Goal: Task Accomplishment & Management: Manage account settings

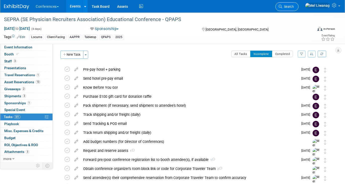
click at [299, 9] on link "Search" at bounding box center [286, 6] width 23 height 9
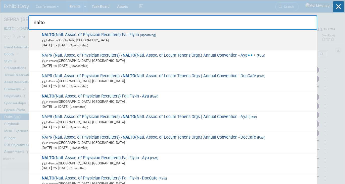
type input "nalto"
click at [224, 35] on span "NALTO (Natl. Assoc. of Physician Recruiters) Fall Fly-in (Upcoming) In-Person S…" at bounding box center [177, 39] width 274 height 15
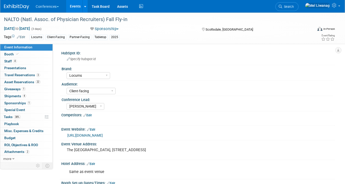
select select "Locums"
select select "Client-facing"
select select "[PERSON_NAME]"
click at [33, 118] on link "38% Tasks 38%" at bounding box center [26, 117] width 52 height 7
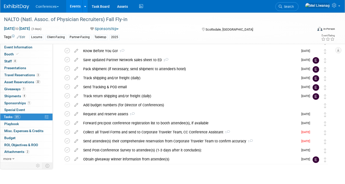
scroll to position [63, 0]
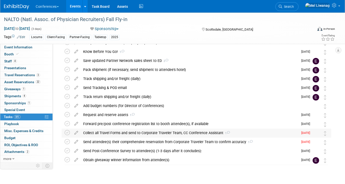
click at [150, 132] on div "Collect all Travel Forms and send to Corporate Traveler Team, CC Conference Ass…" at bounding box center [190, 133] width 218 height 9
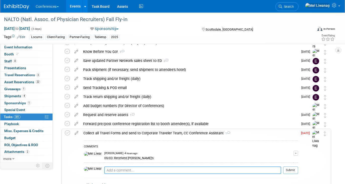
click at [133, 172] on textarea at bounding box center [192, 171] width 177 height 8
click at [297, 154] on span "button" at bounding box center [296, 153] width 2 height 1
click at [270, 161] on link "Edit Comment" at bounding box center [278, 160] width 40 height 7
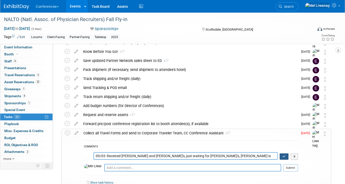
type textarea "09/03: Received Peter and Alexei's, just waiting for Stephanie E.'s, Tyson is l…"
click at [287, 155] on button "button" at bounding box center [284, 157] width 9 height 7
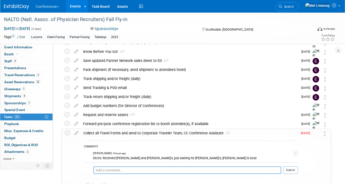
click at [244, 135] on div "Collect all Travel Forms and send to Corporate Traveler Team, CC Conference Ass…" at bounding box center [189, 133] width 217 height 9
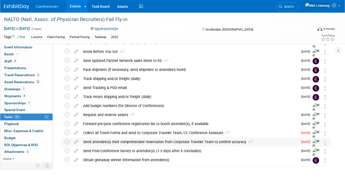
click at [109, 143] on div "Send attendee(s) their comprehensive reservation from Corporate Traveler Team t…" at bounding box center [190, 142] width 218 height 9
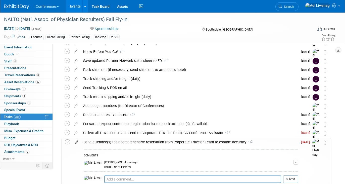
click at [76, 142] on icon at bounding box center [76, 141] width 9 height 6
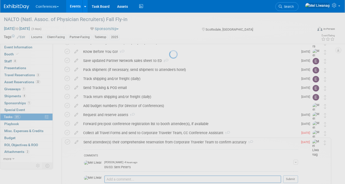
select select "8"
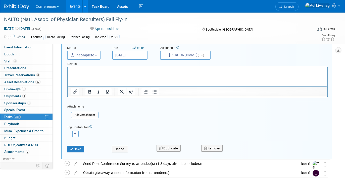
scroll to position [181, 0]
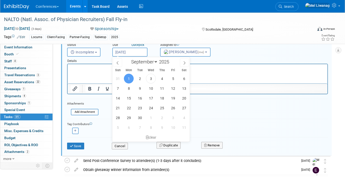
click at [138, 53] on input "Sep 1, 2025" at bounding box center [129, 52] width 35 height 9
click at [164, 82] on span "4" at bounding box center [162, 79] width 10 height 10
type input "Sep 4, 2025"
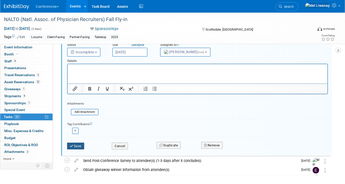
click at [78, 147] on button "Save" at bounding box center [75, 146] width 17 height 7
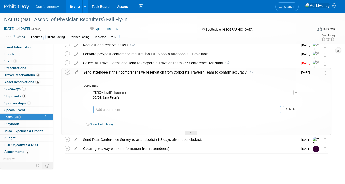
scroll to position [133, 0]
click at [77, 63] on icon at bounding box center [76, 62] width 9 height 6
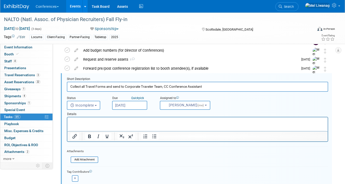
scroll to position [118, 0]
click at [135, 104] on input "Sep 3, 2025" at bounding box center [129, 105] width 35 height 9
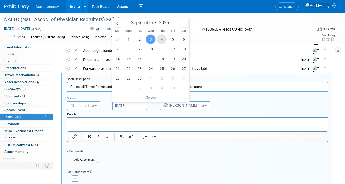
click at [160, 38] on span "4" at bounding box center [162, 39] width 10 height 10
type input "Sep 4, 2025"
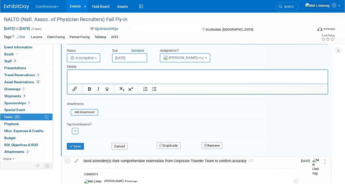
scroll to position [174, 0]
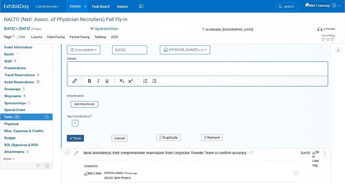
click at [84, 138] on button "Save" at bounding box center [75, 138] width 17 height 7
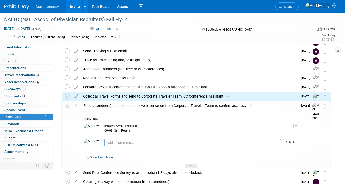
click at [105, 105] on div "Send attendee(s) their comprehensive reservation from Corporate Traveler Team t…" at bounding box center [189, 106] width 217 height 9
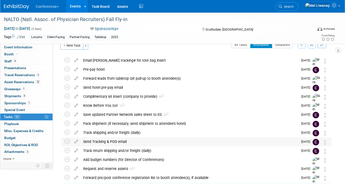
scroll to position [0, 0]
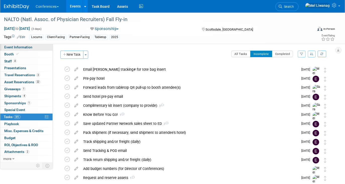
click at [26, 45] on link "Event Information" at bounding box center [26, 47] width 52 height 7
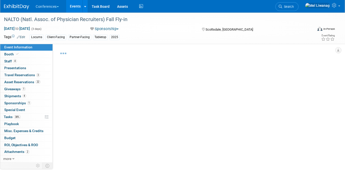
select select "Locums"
select select "Client-facing"
select select "Mel"
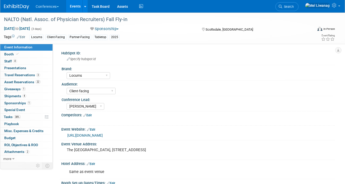
click at [103, 137] on link "https://nalto.memberclicks.net/2025-nalto-fall-fly-in-exhibitor-prospectus#sche…" at bounding box center [84, 136] width 35 height 4
click at [294, 8] on span "Search" at bounding box center [288, 7] width 12 height 4
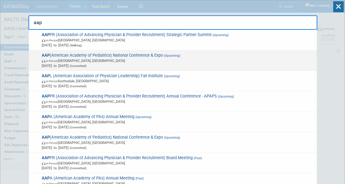
type input "aap"
click at [216, 57] on span "AAP (American Academy of Pediatrics) National Conference & Expo (Upcoming) In-P…" at bounding box center [177, 60] width 274 height 15
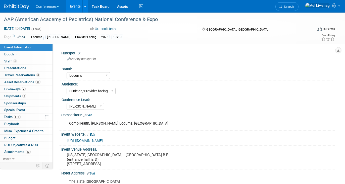
select select "Locums"
select select "Clinician/Provider-facing"
select select "Mel"
click at [27, 95] on link "2 Shipments 2" at bounding box center [26, 96] width 52 height 7
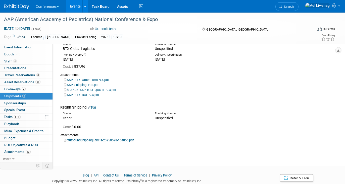
click at [96, 107] on link "Edit" at bounding box center [92, 108] width 8 height 4
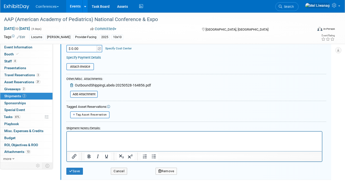
scroll to position [183, 0]
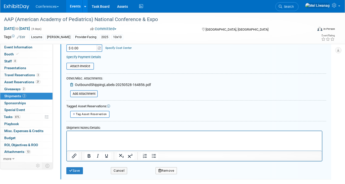
click at [79, 137] on p "Rich Text Area. Press ALT-0 for help." at bounding box center [194, 135] width 249 height 5
click at [124, 135] on p "09/03: "Keep in mind this is onl" at bounding box center [194, 135] width 249 height 5
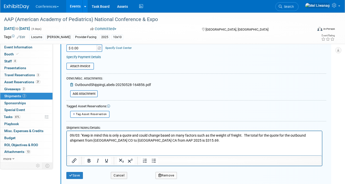
click at [187, 139] on p "09/03: "Keep in mind this is only a quote and could change based on many factor…" at bounding box center [194, 138] width 249 height 10
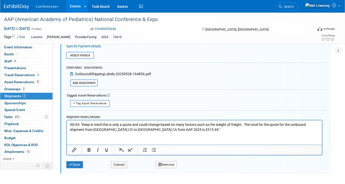
scroll to position [195, 0]
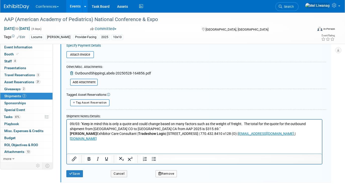
click at [186, 131] on p "Tammy Pyatt Exhibitor Care Consultant | Tradeshow Logic | 2655 Dallas Highway, …" at bounding box center [194, 136] width 249 height 10
click at [187, 128] on p "09/03: "Keep in mind this is only a quote and could change based on many factor…" at bounding box center [194, 127] width 249 height 10
click at [183, 130] on p "09/03: "Keep in mind this is only a quote and could change based on many factor…" at bounding box center [194, 127] width 249 height 10
click at [255, 130] on p "09/03: "Keep in mind this is only a quote and could change based on many factor…" at bounding box center [194, 127] width 249 height 10
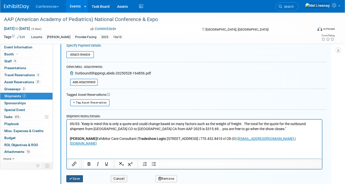
click at [73, 180] on button "Save" at bounding box center [74, 179] width 17 height 7
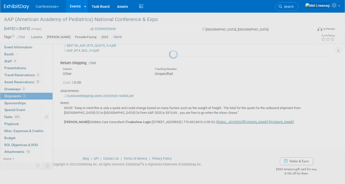
scroll to position [77, 0]
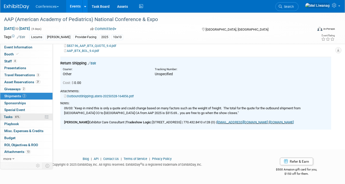
click at [11, 117] on span "Tasks 61%" at bounding box center [12, 117] width 17 height 4
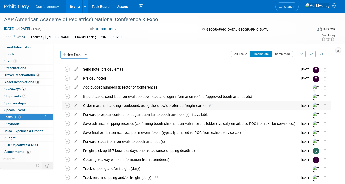
click at [139, 105] on div "Order material handling - outbound, using the show’s preferred freight carrier 4" at bounding box center [190, 106] width 218 height 9
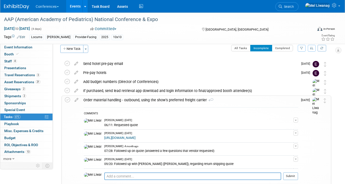
scroll to position [9, 0]
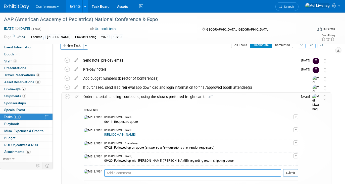
click at [119, 171] on textarea at bounding box center [192, 174] width 177 height 8
click at [132, 174] on textarea "09/03: Received quote and shipping lables - labor hired will handle" at bounding box center [192, 174] width 177 height 8
drag, startPoint x: 203, startPoint y: 174, endPoint x: 184, endPoint y: 173, distance: 18.9
click at [199, 173] on textarea "09/03: Received quote and shipping lables - labor hired will handle" at bounding box center [192, 174] width 177 height 8
click at [156, 173] on textarea "09/03: Received quote and shipping lables - labor hired will handle" at bounding box center [192, 174] width 177 height 8
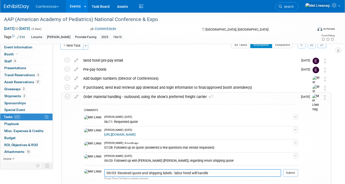
click at [214, 174] on textarea "09/03: Received quote and shipping labels - labor hired will handle" at bounding box center [192, 174] width 177 height 8
drag, startPoint x: 165, startPoint y: 175, endPoint x: 161, endPoint y: 172, distance: 5.0
click at [161, 172] on textarea "09/03: Received quote and shipping labels - labor hired will handle after the s…" at bounding box center [192, 174] width 177 height 8
click at [199, 174] on textarea "09/03: Received quote and shipping labels; labor hired will handle after the sh…" at bounding box center [192, 174] width 177 height 8
type textarea "09/03: Received quote and shipping labels; labor hired will handle MHA and atta…"
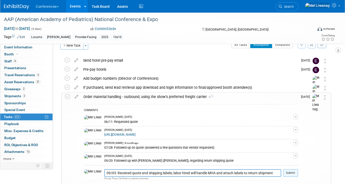
click at [293, 174] on button "Submit" at bounding box center [290, 174] width 15 height 8
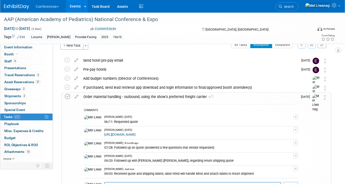
click at [70, 96] on icon at bounding box center [67, 96] width 5 height 5
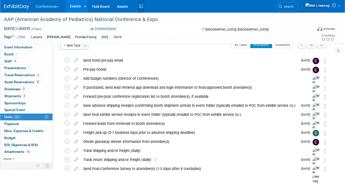
click at [142, 6] on icon at bounding box center [141, 7] width 6 height 8
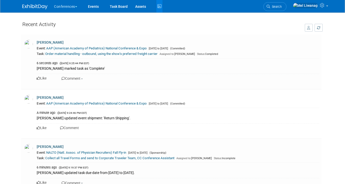
click at [40, 7] on img at bounding box center [34, 6] width 25 height 5
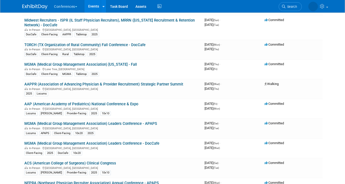
scroll to position [110, 0]
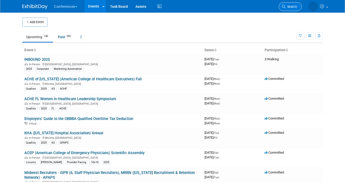
click at [289, 9] on link "Search" at bounding box center [290, 6] width 23 height 9
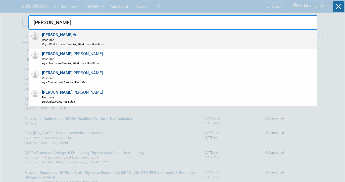
type input "[PERSON_NAME]"
click at [274, 31] on div "[PERSON_NAME] Resource Vaya Workforce Sr. Director, Workforce Solutions" at bounding box center [173, 39] width 288 height 19
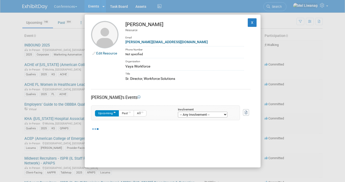
scroll to position [17, 0]
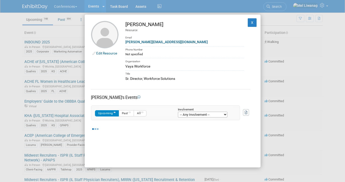
click at [188, 118] on div "Upcoming Past All Involvement -- Any Involvement -- Created the event Tagged as…" at bounding box center [165, 113] width 149 height 15
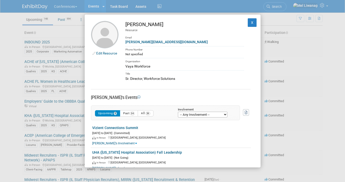
click at [187, 115] on select "-- Any Involvement -- Created the event Tagged as Attendee Tagged in Travel Res…" at bounding box center [203, 115] width 50 height 6
select select "attendee"
click at [178, 112] on select "-- Any Involvement -- Created the event Tagged as Attendee Tagged in Travel Res…" at bounding box center [203, 115] width 50 height 6
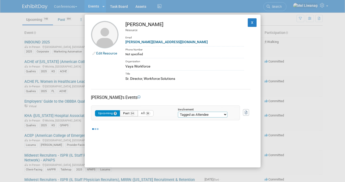
click at [129, 115] on button "Past 34" at bounding box center [129, 113] width 18 height 6
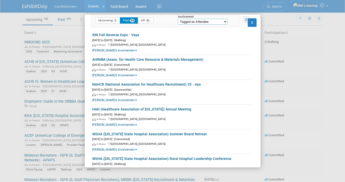
scroll to position [102, 0]
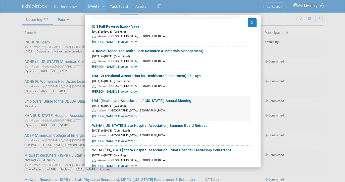
click at [151, 100] on link "HAH (Healthcare Association of [US_STATE]) Annual Meeting" at bounding box center [141, 101] width 99 height 4
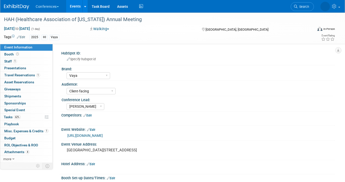
select select "Vaya"
select select "Client-facing"
select select "[PERSON_NAME]"
click at [32, 120] on link "62% Tasks 62%" at bounding box center [26, 117] width 52 height 7
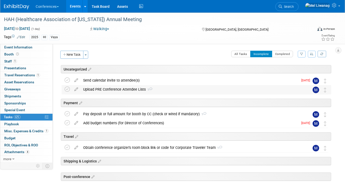
click at [124, 91] on div "Upload PRE Conference Attendee Lists 1" at bounding box center [192, 89] width 222 height 9
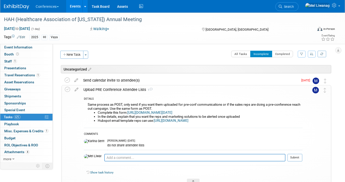
click at [21, 4] on img at bounding box center [16, 6] width 25 height 5
